Goal: Information Seeking & Learning: Check status

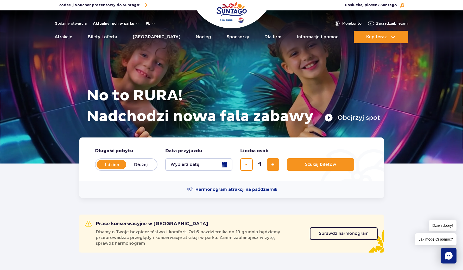
click at [135, 23] on button "Aktualny ruch w parku" at bounding box center [116, 23] width 47 height 4
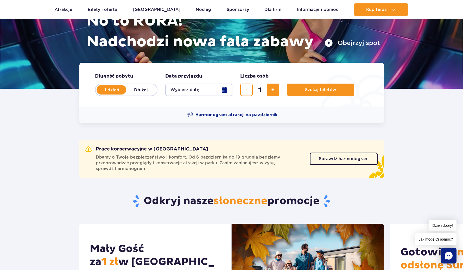
scroll to position [80, 0]
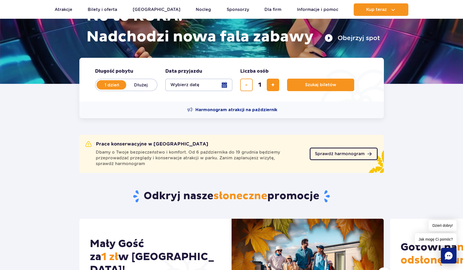
click at [336, 155] on span "Sprawdź harmonogram" at bounding box center [340, 154] width 50 height 4
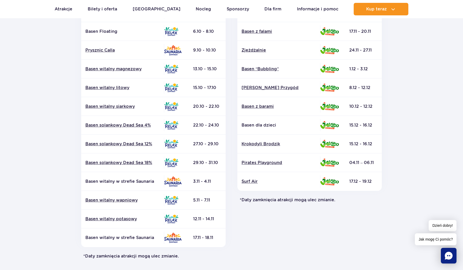
scroll to position [53, 0]
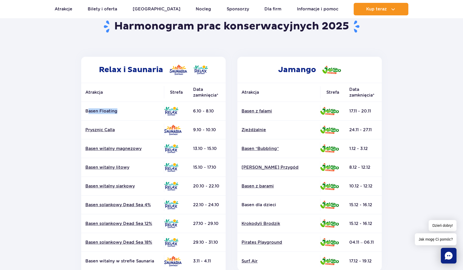
drag, startPoint x: 130, startPoint y: 106, endPoint x: 86, endPoint y: 107, distance: 44.0
click at [87, 107] on td "Basen Floating" at bounding box center [122, 111] width 83 height 19
click at [155, 107] on td "Basen Floating" at bounding box center [122, 111] width 83 height 19
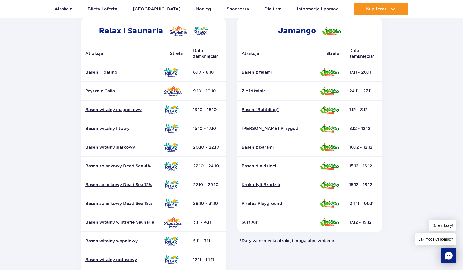
scroll to position [106, 0]
